Goal: Transaction & Acquisition: Purchase product/service

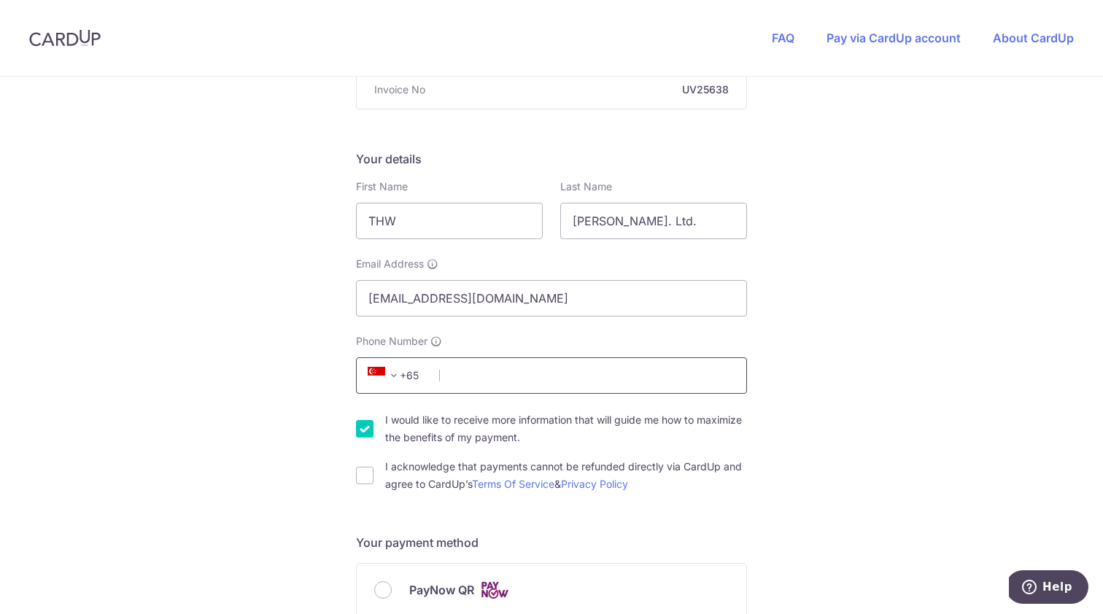
click at [564, 384] on input "Phone Number" at bounding box center [551, 375] width 391 height 36
type input "98524760"
click at [254, 462] on div "You are paying UPVUE PTE. LTD. UPVUE PTE. LTD. uses CardUp to accept payments. …" at bounding box center [551, 612] width 1103 height 1423
click at [365, 422] on input "I would like to receive more information that will guide me how to maximize the…" at bounding box center [365, 429] width 18 height 18
checkbox input "false"
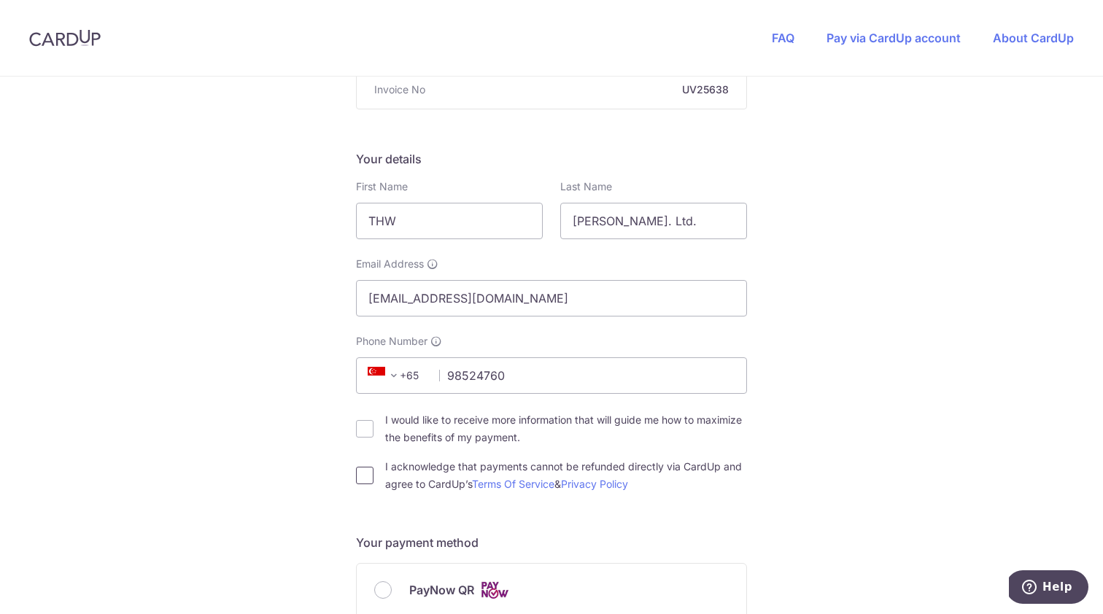
click at [362, 475] on input "I acknowledge that payments cannot be refunded directly via CardUp and agree to…" at bounding box center [365, 476] width 18 height 18
checkbox input "true"
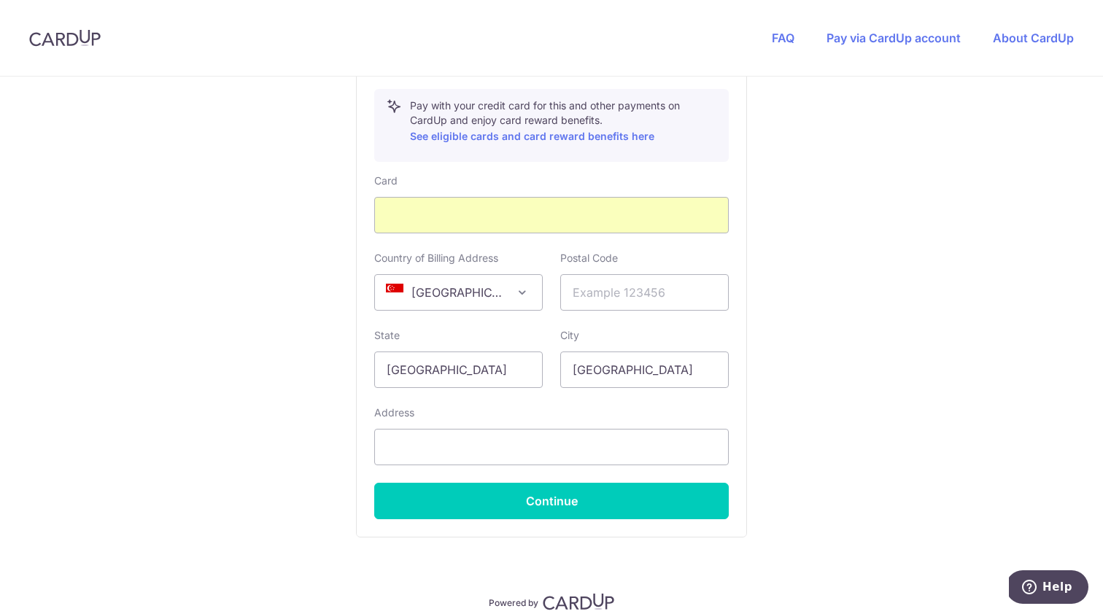
scroll to position [827, 0]
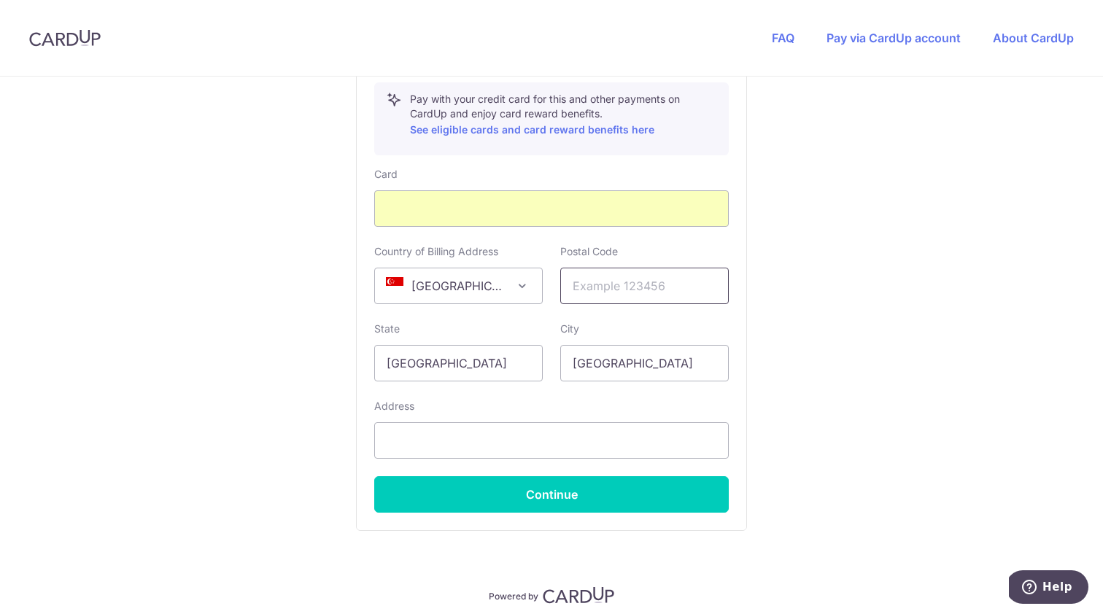
click at [706, 288] on input "text" at bounding box center [644, 286] width 168 height 36
type input "809243"
click at [701, 439] on input "text" at bounding box center [551, 440] width 354 height 36
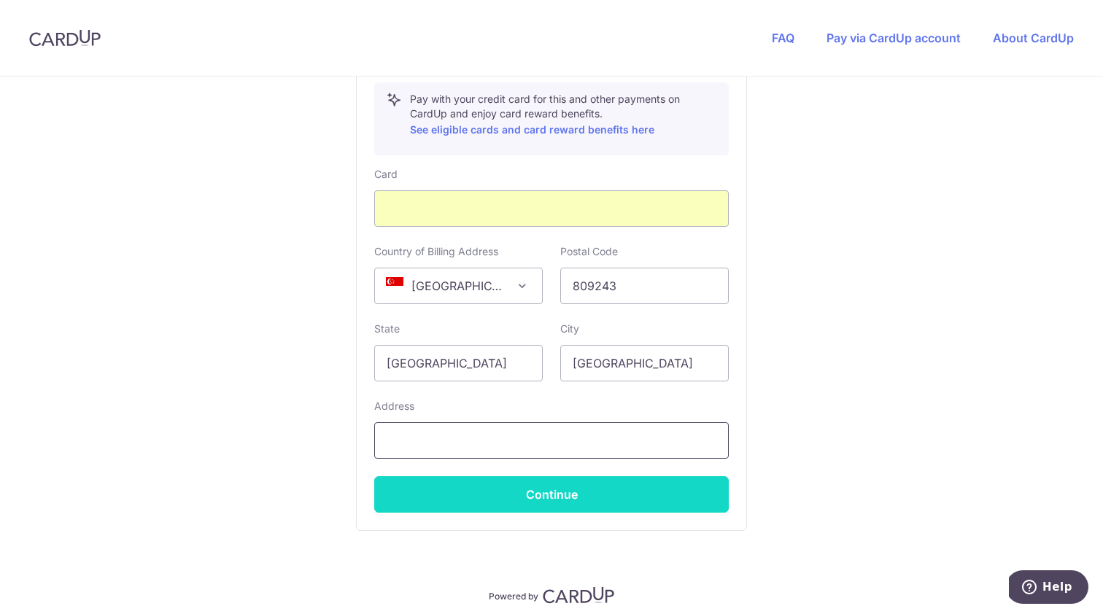
type input "[GEOGRAPHIC_DATA]"
click at [506, 501] on button "Continue" at bounding box center [551, 494] width 354 height 36
type input "**** 9977"
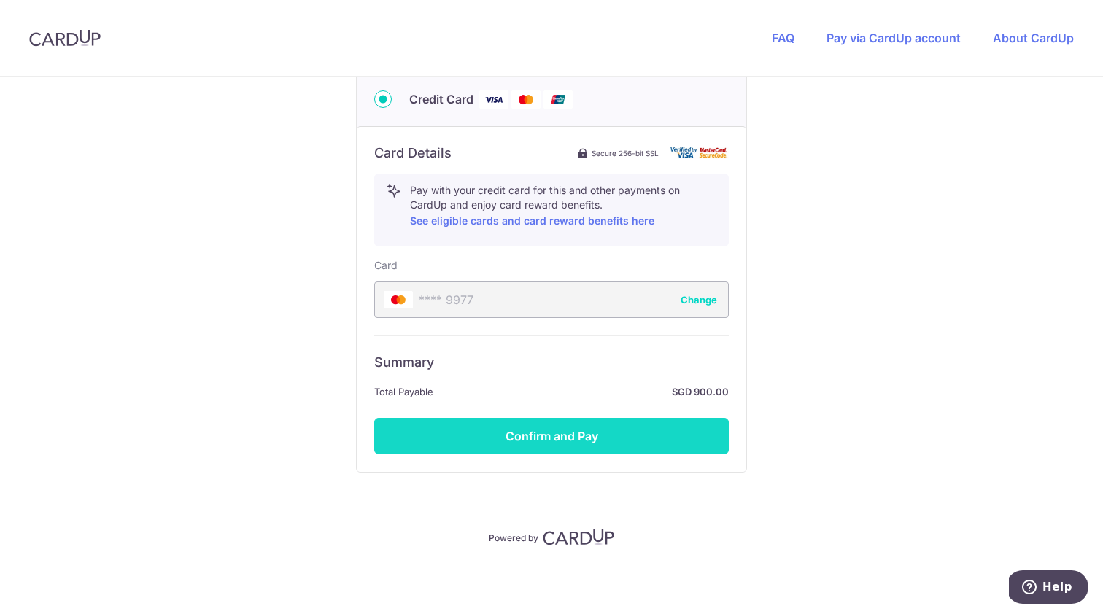
scroll to position [736, 0]
click at [545, 435] on button "Confirm and Pay" at bounding box center [551, 436] width 354 height 36
